Goal: Task Accomplishment & Management: Use online tool/utility

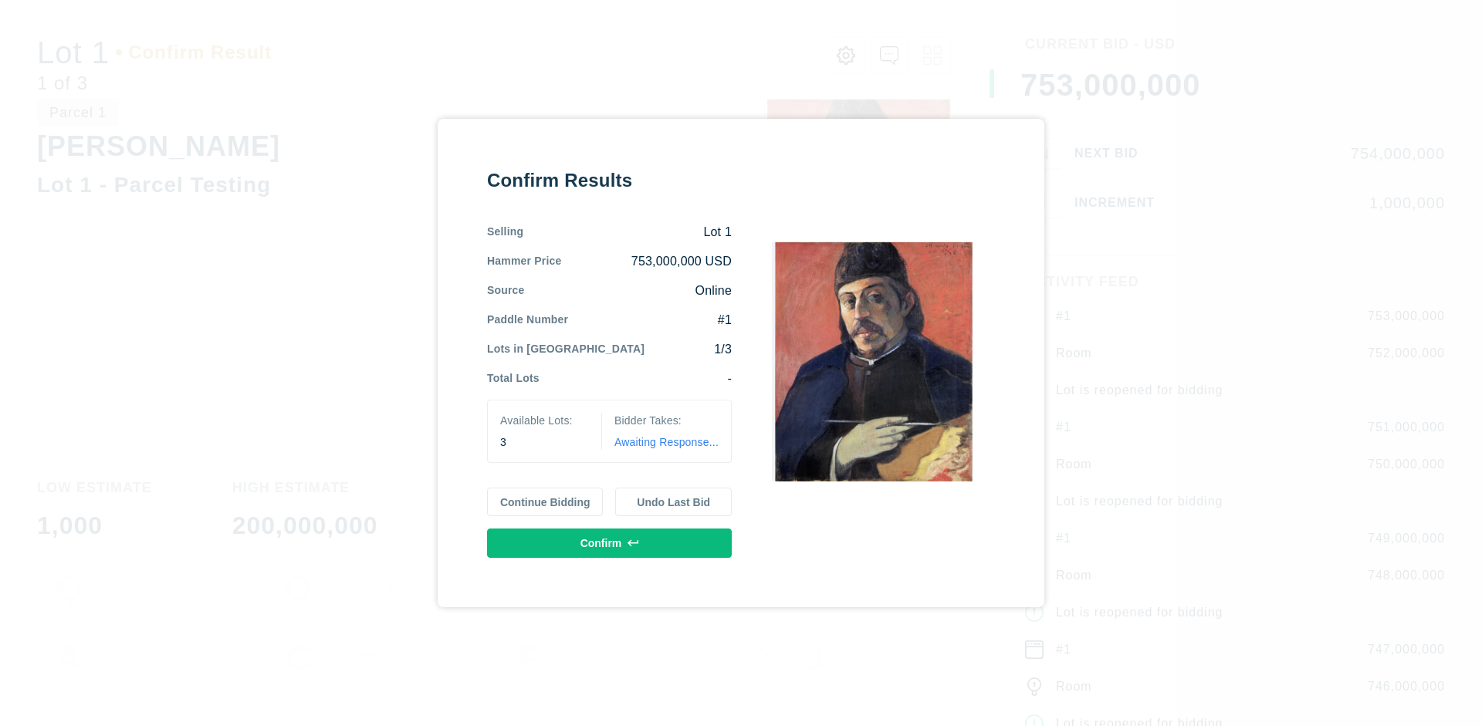
click at [546, 502] on button "Continue Bidding" at bounding box center [545, 502] width 117 height 29
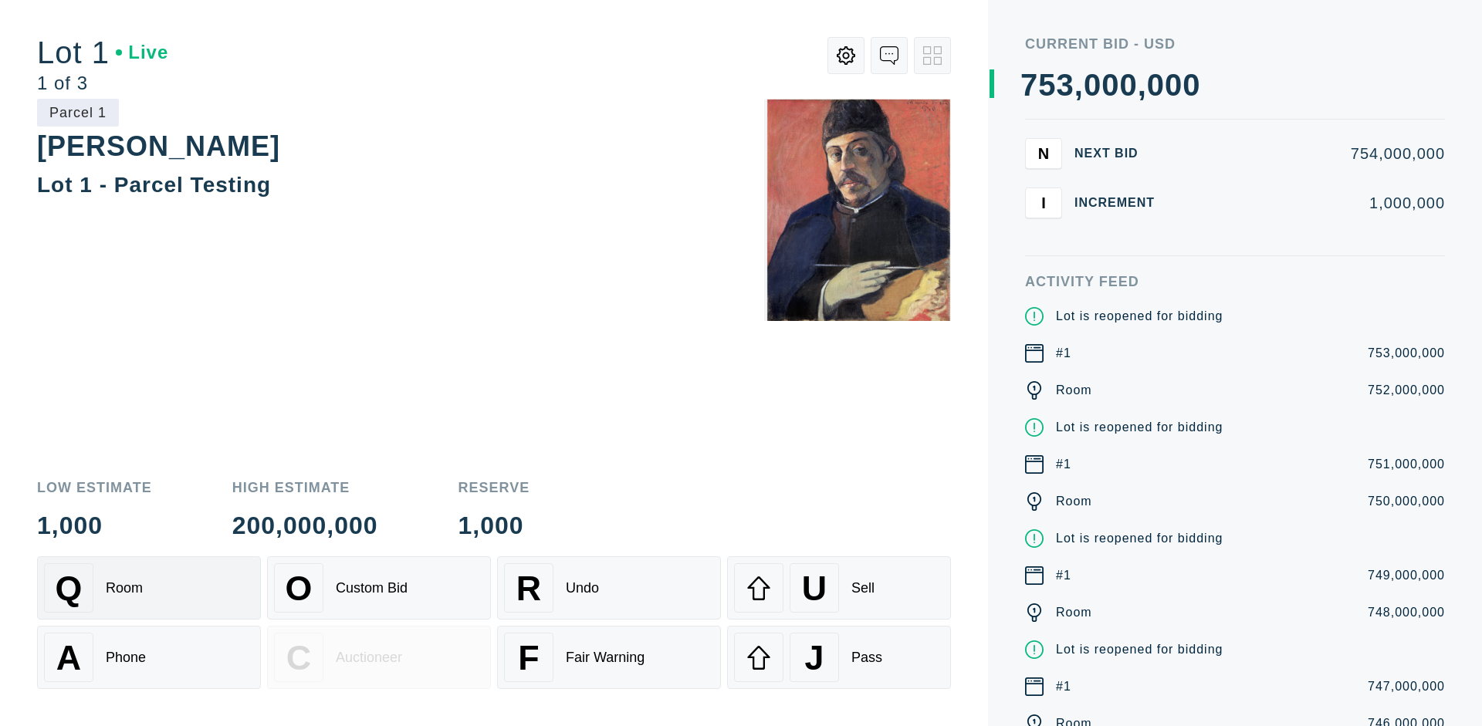
click at [149, 588] on div "Q Room" at bounding box center [149, 588] width 210 height 49
